Goal: Transaction & Acquisition: Purchase product/service

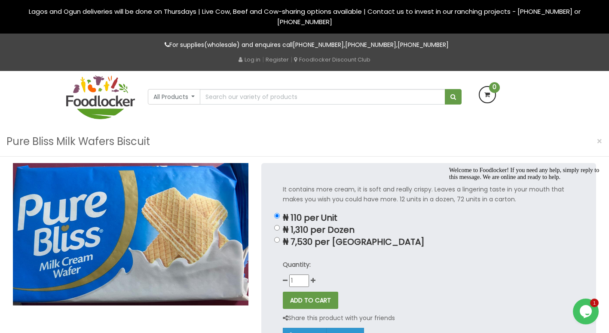
scroll to position [71, 0]
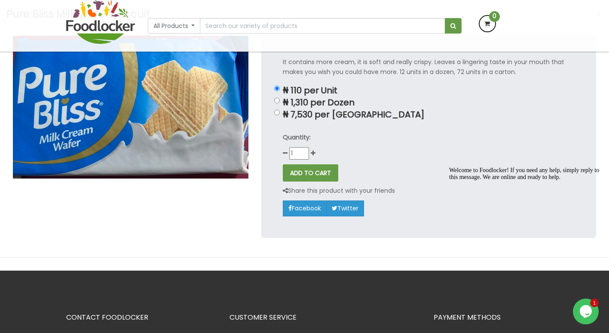
click at [275, 115] on div "It contains more cream, it is soft and really crispy. Leaves a lingering taste …" at bounding box center [428, 137] width 335 height 202
click at [277, 114] on input "₦ 7,530 per [GEOGRAPHIC_DATA]" at bounding box center [277, 113] width 6 height 6
radio input "true"
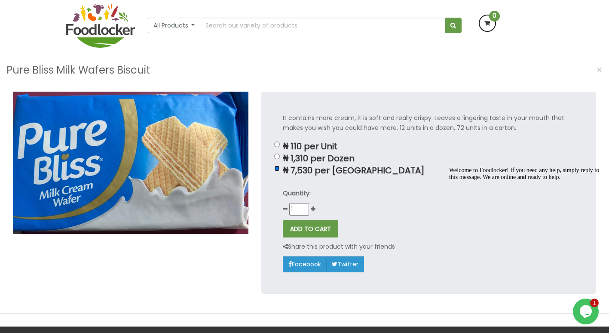
scroll to position [0, 0]
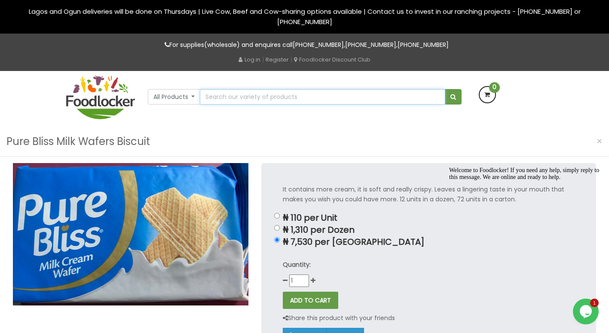
click at [237, 93] on input "text" at bounding box center [322, 96] width 245 height 15
paste input "Fox Biscuits"
type input "Fox Biscuits"
click at [457, 94] on button "submit" at bounding box center [453, 96] width 17 height 15
